Goal: Task Accomplishment & Management: Use online tool/utility

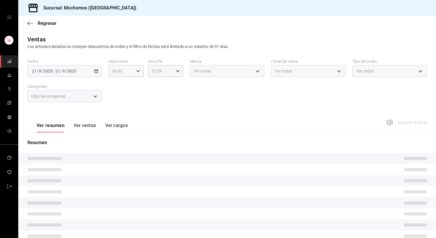
type input "PARROT,UBER_EATS,RAPPI,DIDI_FOOD,ONLINE"
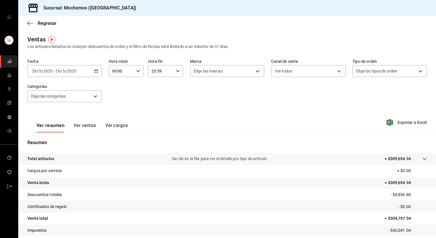
click at [95, 72] on icon "button" at bounding box center [96, 71] width 4 height 4
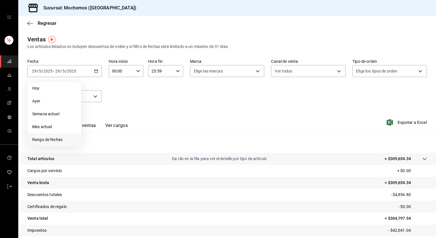
click at [48, 138] on span "Rango de fechas" at bounding box center [54, 140] width 44 height 6
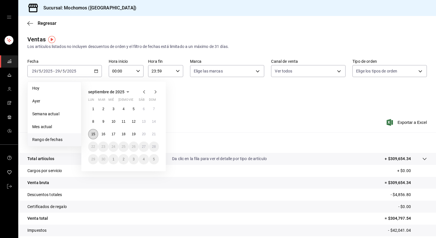
click at [91, 131] on button "15" at bounding box center [93, 134] width 10 height 10
click at [156, 135] on abbr "21" at bounding box center [154, 134] width 4 height 4
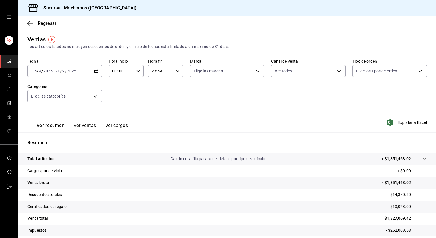
click at [136, 71] on \(Stroke\) "button" at bounding box center [137, 71] width 3 height 2
click at [117, 107] on span "05" at bounding box center [116, 108] width 8 height 5
type input "05:00"
click at [135, 85] on span "00" at bounding box center [134, 85] width 8 height 5
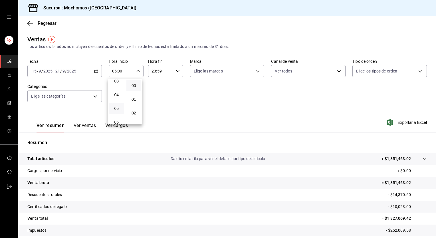
click at [178, 70] on div at bounding box center [218, 119] width 436 height 238
click at [177, 70] on icon "button" at bounding box center [178, 71] width 4 height 4
click at [155, 91] on span "05" at bounding box center [156, 90] width 8 height 5
click at [174, 87] on span "00" at bounding box center [173, 85] width 8 height 5
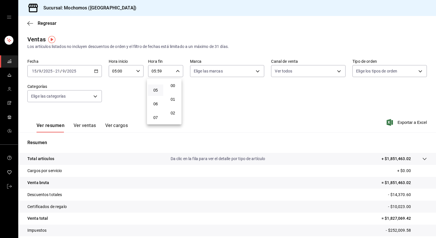
type input "05:00"
click at [214, 96] on div at bounding box center [218, 119] width 436 height 238
click at [402, 122] on span "Exportar a Excel" at bounding box center [407, 122] width 39 height 7
